Goal: Information Seeking & Learning: Learn about a topic

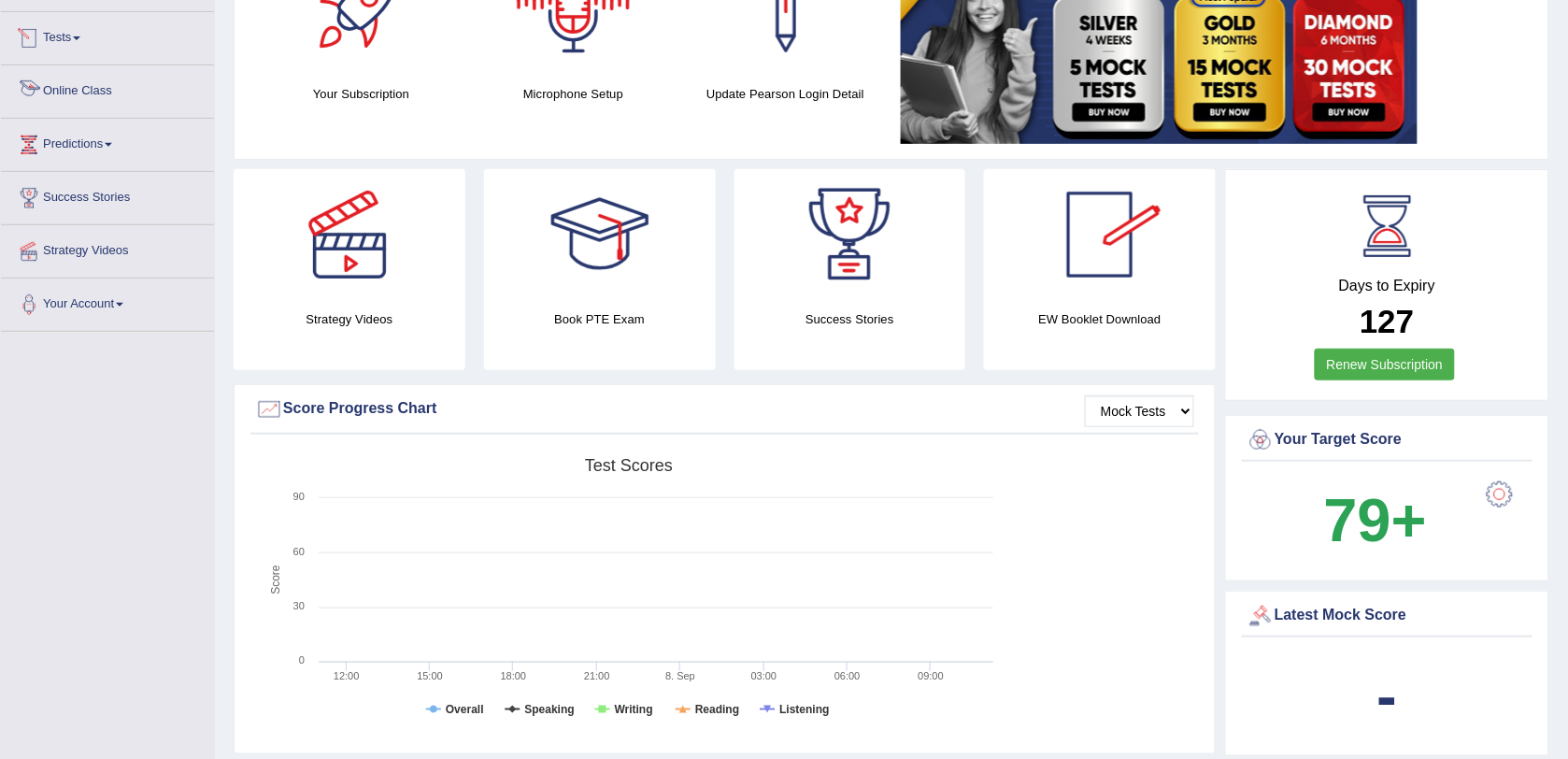
click at [97, 91] on link "Online Class" at bounding box center [108, 89] width 213 height 47
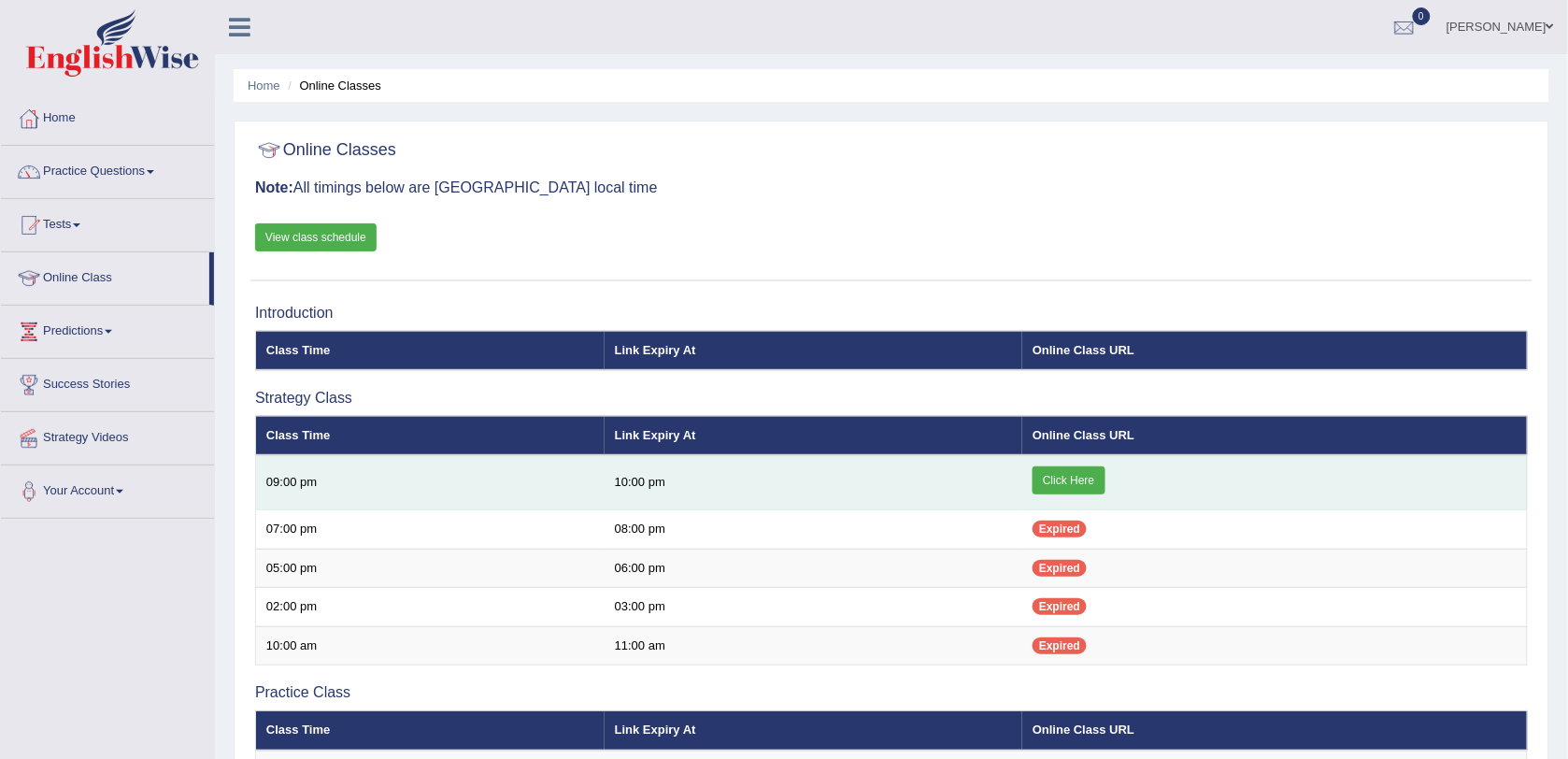
drag, startPoint x: 1061, startPoint y: 484, endPoint x: 1040, endPoint y: 484, distance: 21.0
click at [1040, 484] on link "Click Here" at bounding box center [1069, 481] width 72 height 28
click at [1062, 483] on link "Click Here" at bounding box center [1069, 481] width 72 height 28
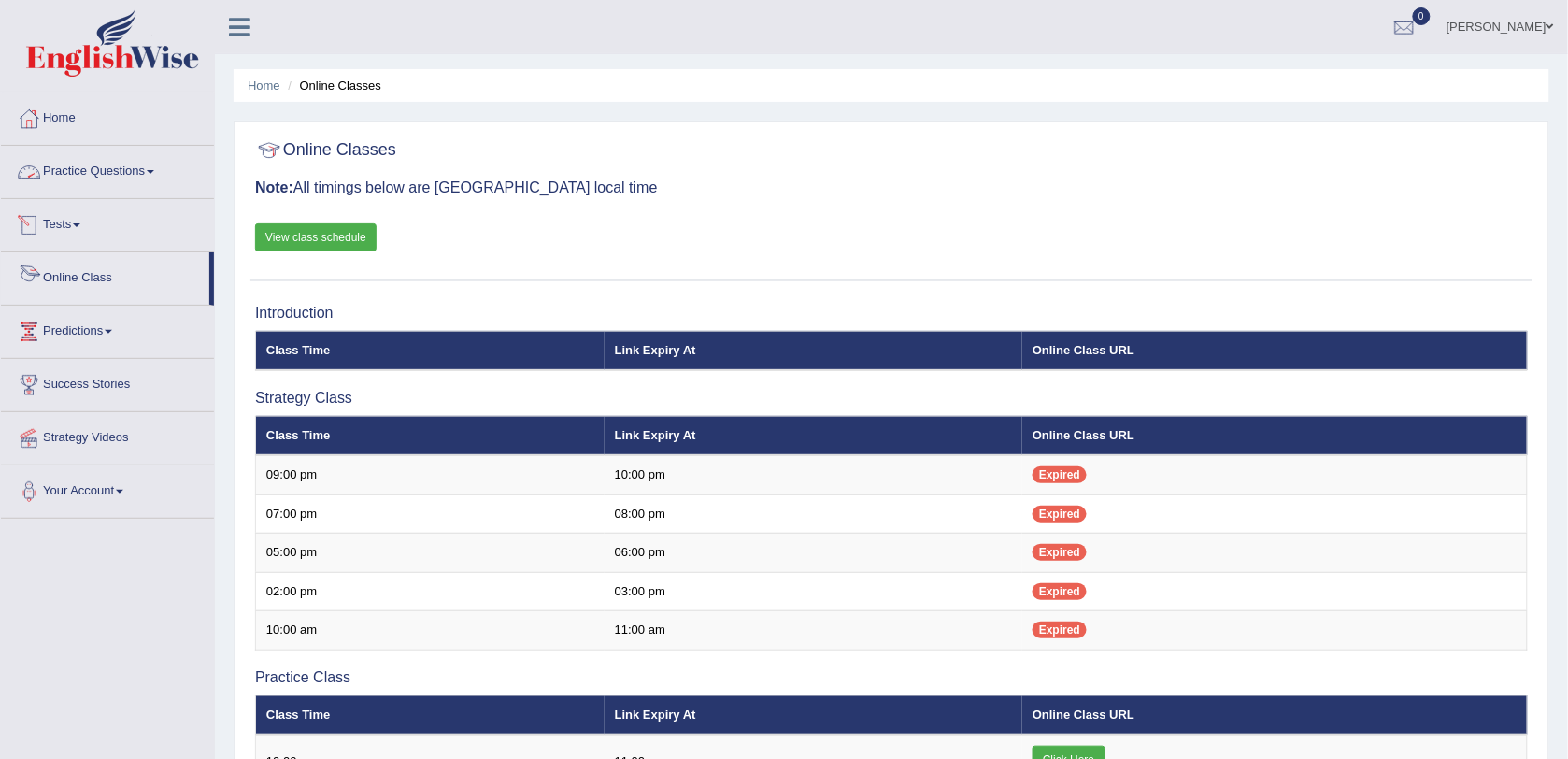
click at [100, 272] on link "Online Class" at bounding box center [105, 275] width 208 height 47
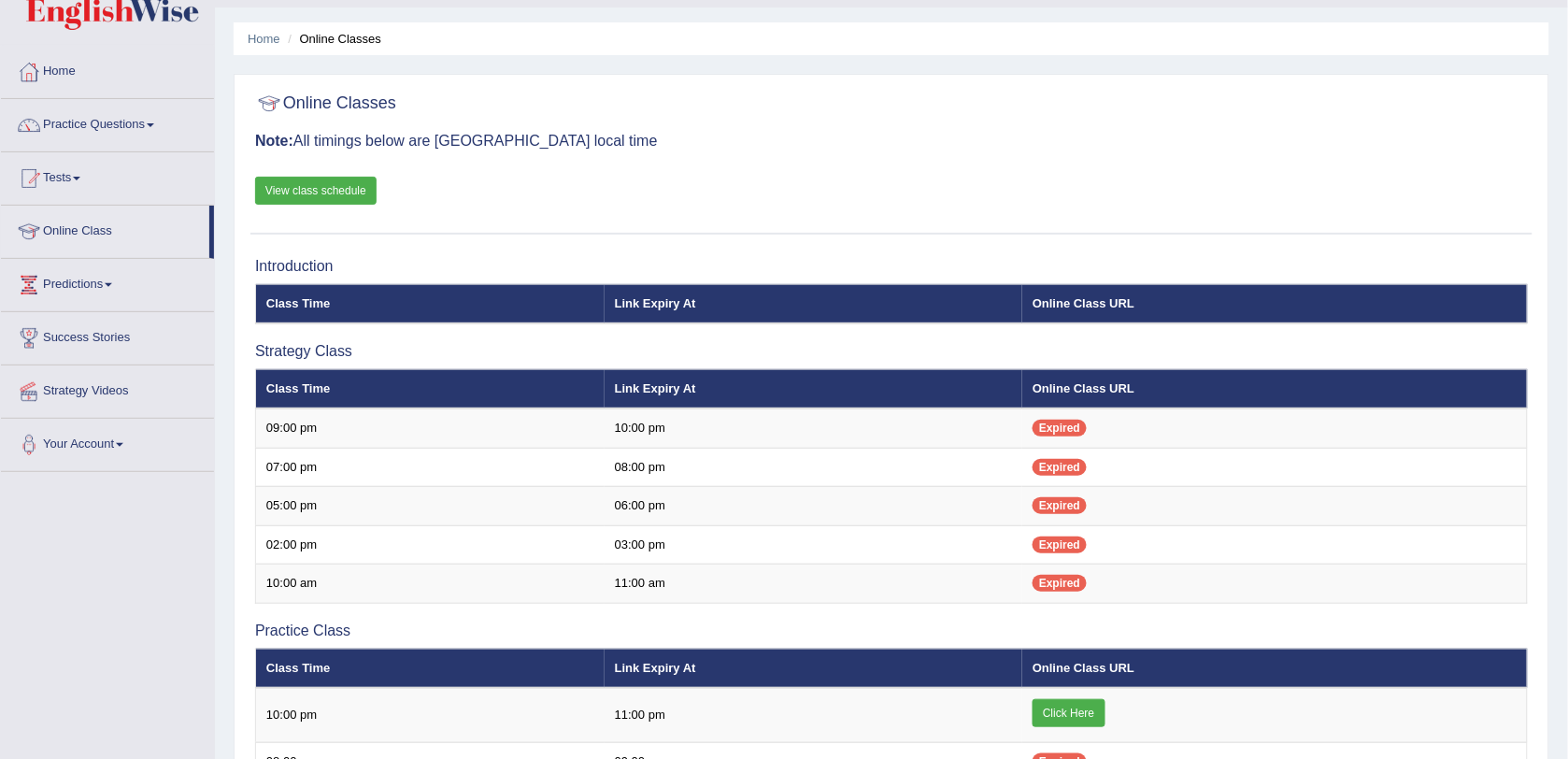
scroll to position [188, 0]
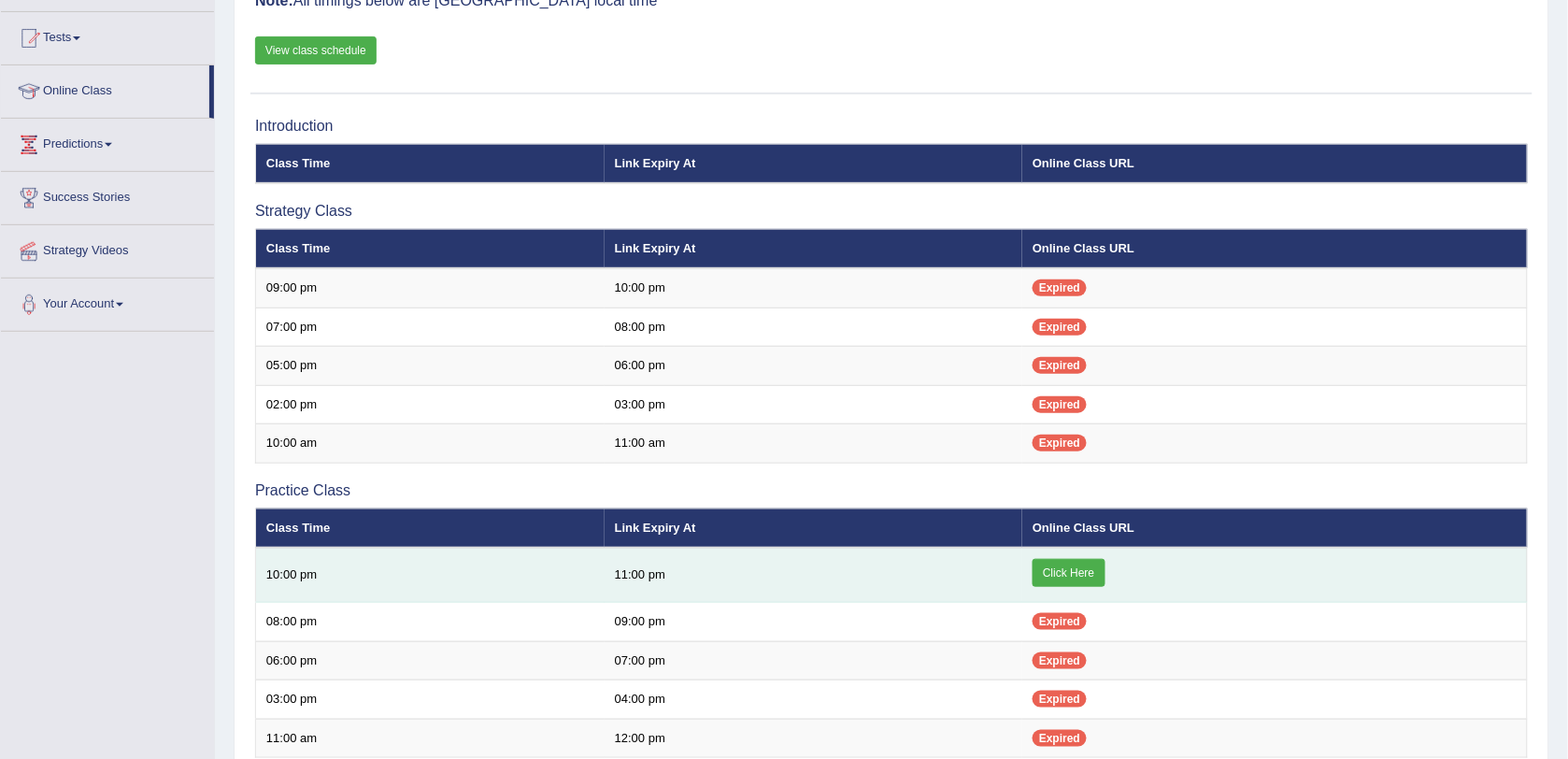
click at [1064, 576] on link "Click Here" at bounding box center [1069, 573] width 72 height 28
